Goal: Task Accomplishment & Management: Use online tool/utility

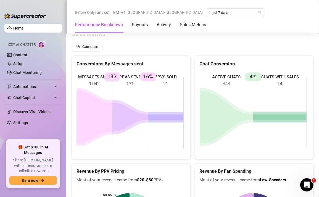
scroll to position [911, 0]
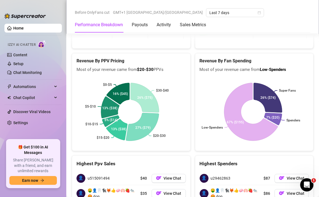
click at [15, 28] on link "Home" at bounding box center [18, 28] width 10 height 4
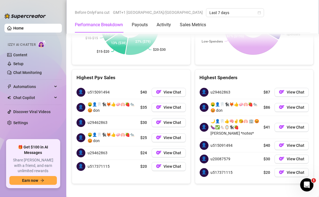
scroll to position [998, 0]
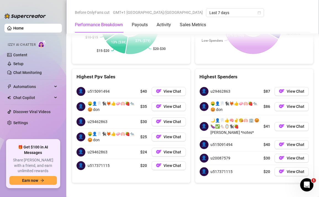
click at [216, 62] on div "Revenue By Fan Spending Most of your revenue came from Low-Spenders Super Fans …" at bounding box center [254, 15] width 119 height 98
click at [290, 60] on div "Super Fans Spenders Low-Spenders 26% ($74) 7% ($20) 67% ($195)" at bounding box center [254, 25] width 118 height 78
click at [20, 8] on div at bounding box center [24, 13] width 41 height 17
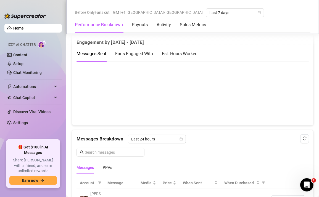
scroll to position [469, 0]
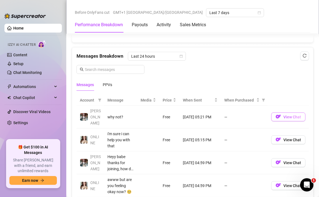
click at [289, 115] on span "View Chat" at bounding box center [292, 117] width 18 height 4
